Goal: Information Seeking & Learning: Learn about a topic

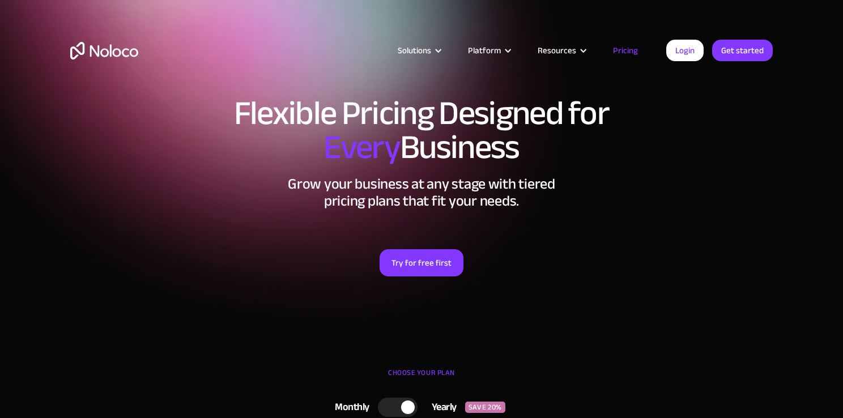
click at [618, 50] on link "Pricing" at bounding box center [625, 50] width 53 height 15
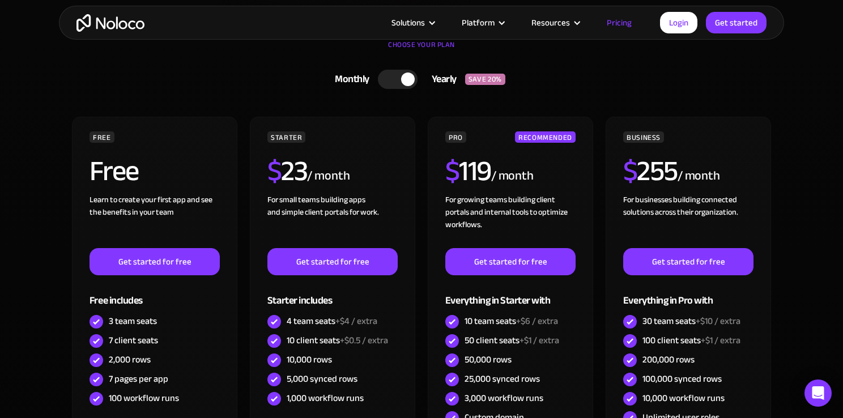
scroll to position [329, 0]
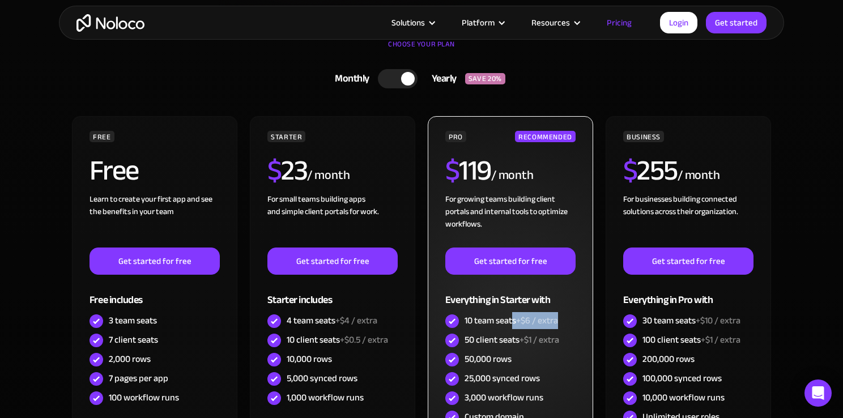
drag, startPoint x: 565, startPoint y: 322, endPoint x: 513, endPoint y: 324, distance: 52.2
click at [513, 324] on div "10 team seats +$6 / extra" at bounding box center [510, 321] width 130 height 19
drag, startPoint x: 564, startPoint y: 338, endPoint x: 523, endPoint y: 340, distance: 41.4
click at [523, 340] on div "50 client seats +$1 / extra" at bounding box center [510, 340] width 130 height 19
click at [544, 362] on div "50,000 rows" at bounding box center [510, 359] width 130 height 19
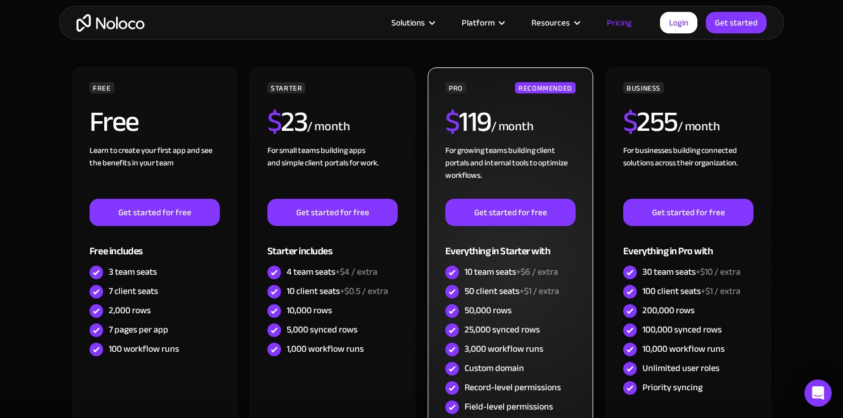
scroll to position [378, 0]
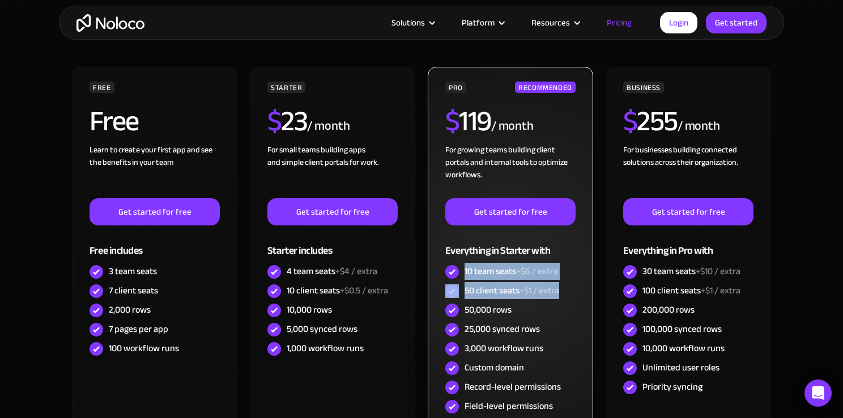
drag, startPoint x: 466, startPoint y: 272, endPoint x: 565, endPoint y: 293, distance: 102.0
click at [565, 293] on div "PRO RECOMMENDED $ 119 / month For growing teams building client portals and int…" at bounding box center [510, 259] width 130 height 354
click at [533, 270] on span "+$6 / extra" at bounding box center [537, 271] width 42 height 17
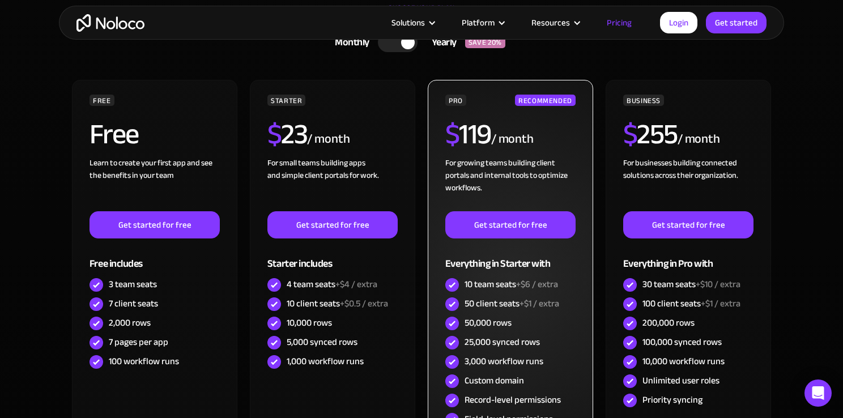
scroll to position [365, 0]
